Goal: Task Accomplishment & Management: Use online tool/utility

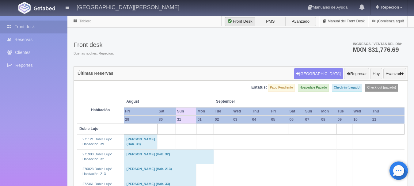
scroll to position [889, 0]
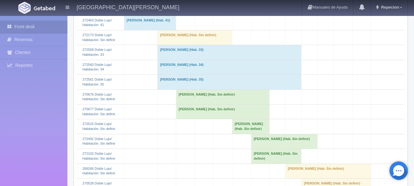
scroll to position [306, 0]
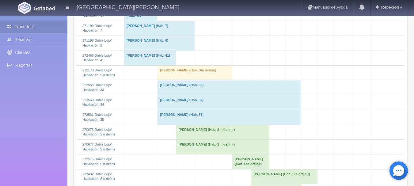
click at [179, 80] on td "Irene Ibarra Mata (Hab. Sin definir)" at bounding box center [195, 72] width 75 height 15
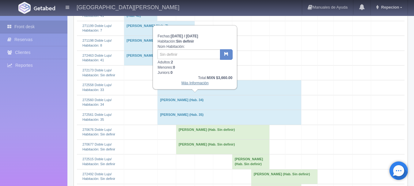
click at [190, 83] on link "Más Información" at bounding box center [194, 83] width 27 height 4
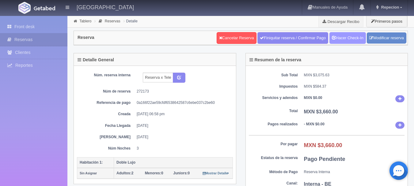
click at [352, 36] on link "Hacer Check-In" at bounding box center [347, 38] width 36 height 12
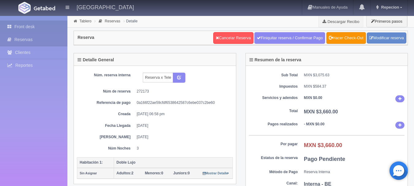
click at [27, 23] on link "Front desk" at bounding box center [33, 27] width 67 height 13
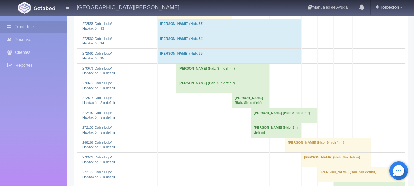
scroll to position [337, 0]
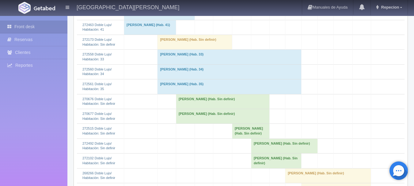
click at [172, 49] on td "Irene Ibarra Mata (Hab. Sin definir)" at bounding box center [195, 42] width 75 height 15
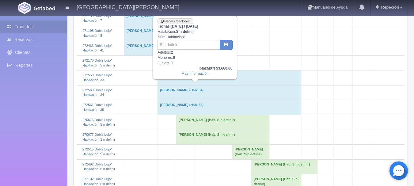
scroll to position [276, 0]
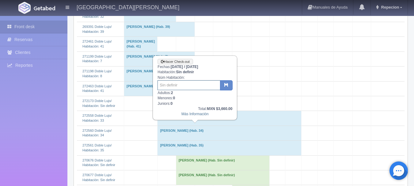
click at [170, 84] on input "text" at bounding box center [189, 85] width 63 height 10
type input "213"
click at [225, 86] on icon "button" at bounding box center [226, 85] width 4 height 4
